Goal: Task Accomplishment & Management: Manage account settings

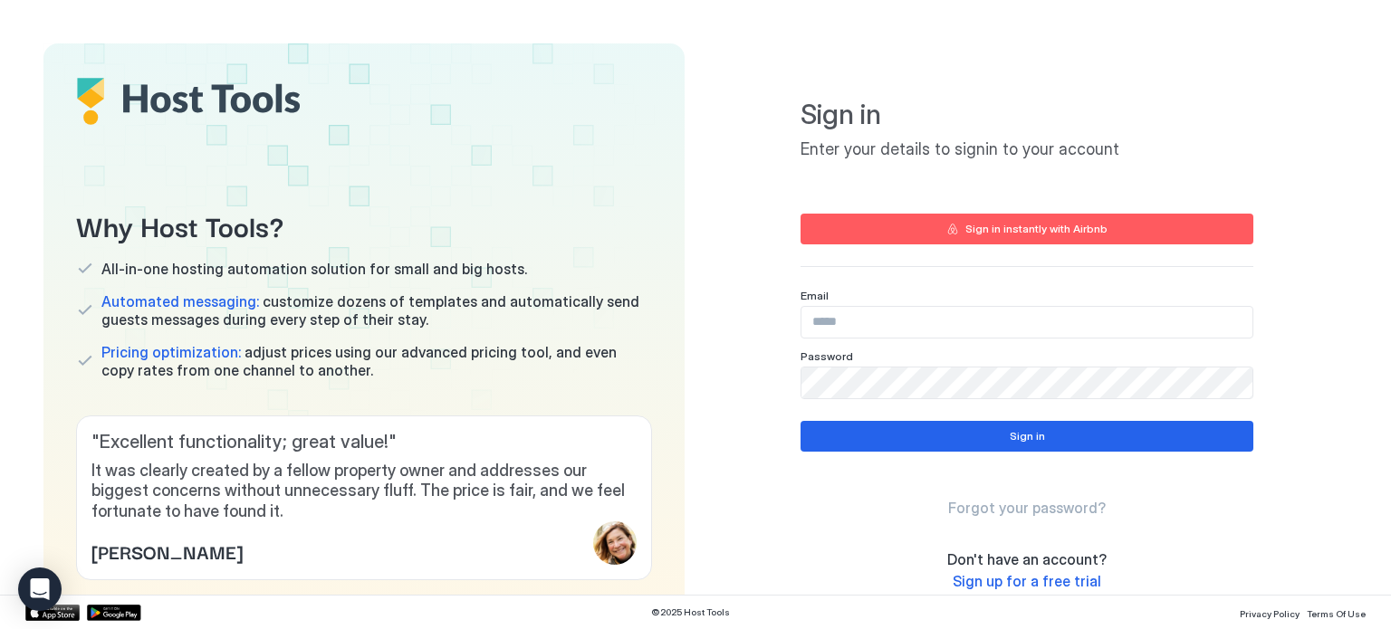
click at [848, 324] on input "Input Field" at bounding box center [1026, 322] width 451 height 31
type input "**********"
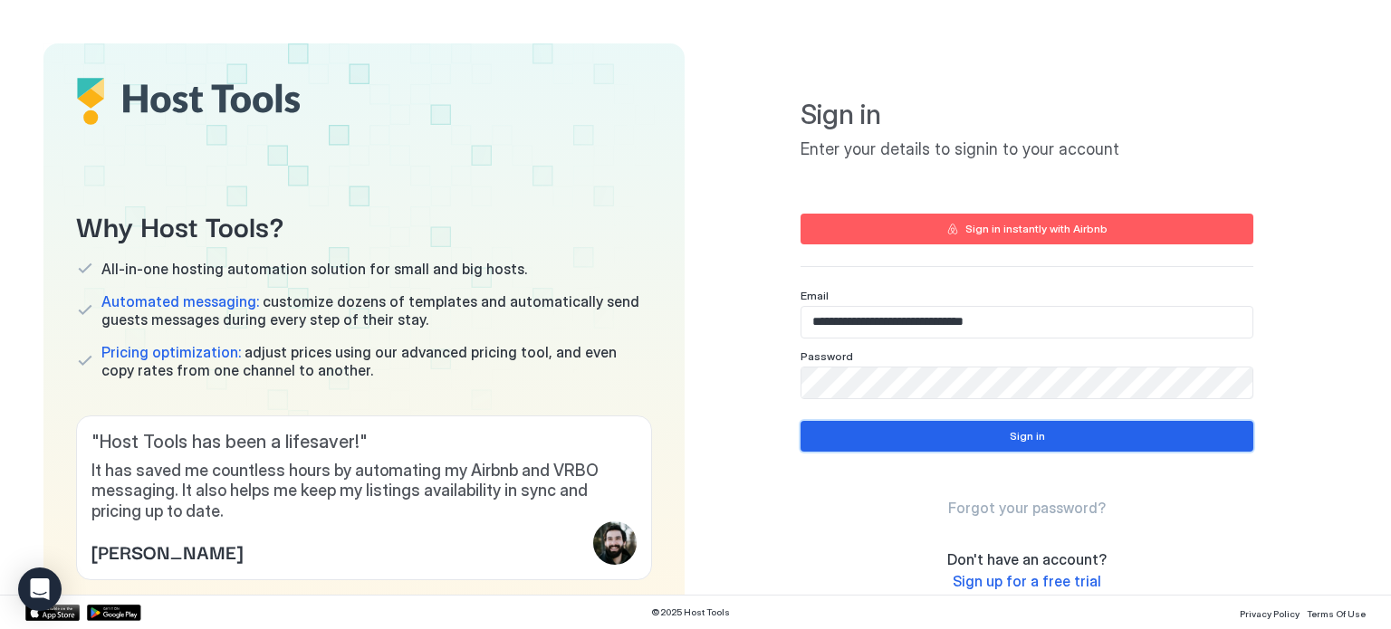
click at [912, 444] on button "Sign in" at bounding box center [1026, 436] width 453 height 31
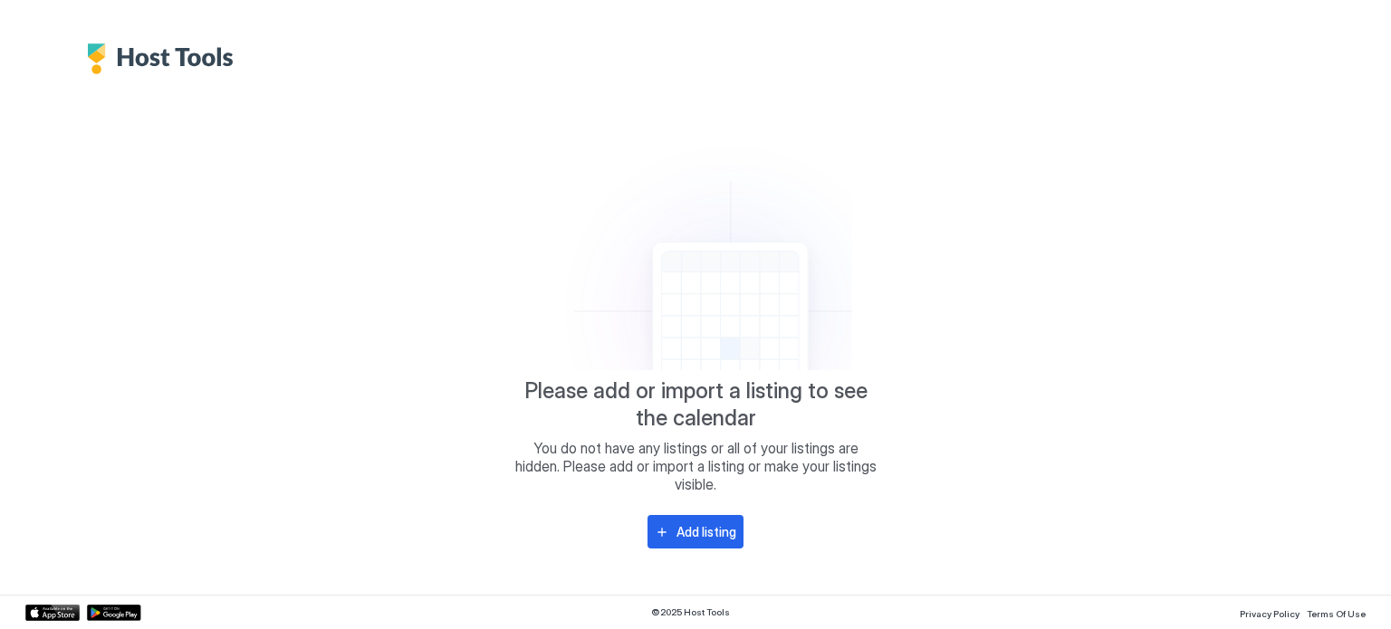
click at [564, 223] on icon at bounding box center [695, 245] width 313 height 251
click at [145, 50] on img "Host Tools Logo" at bounding box center [165, 58] width 156 height 31
click at [43, 598] on icon "Open Intercom Messenger" at bounding box center [40, 590] width 24 height 24
